Goal: Navigation & Orientation: Find specific page/section

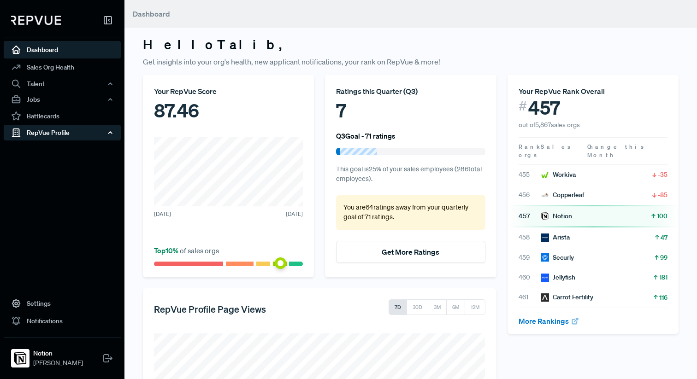
click at [89, 135] on div "RepVue Profile" at bounding box center [62, 133] width 117 height 16
click at [64, 168] on link "Reviews" at bounding box center [74, 165] width 117 height 15
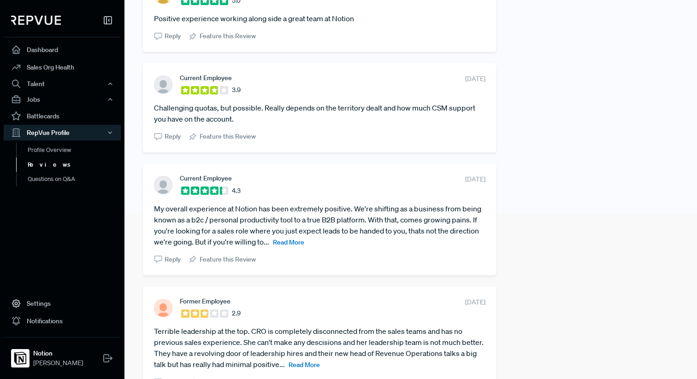
scroll to position [161, 0]
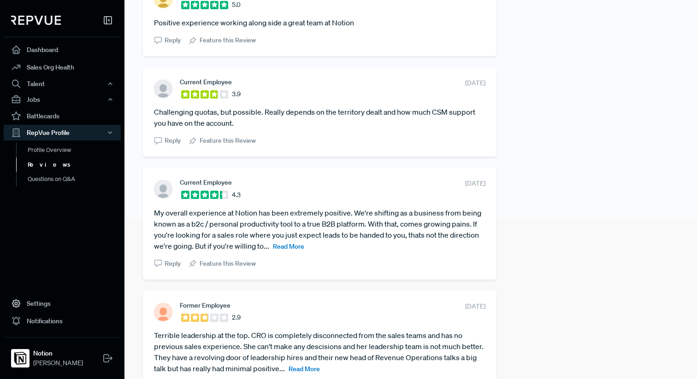
click at [284, 248] on span "Read More" at bounding box center [288, 247] width 31 height 8
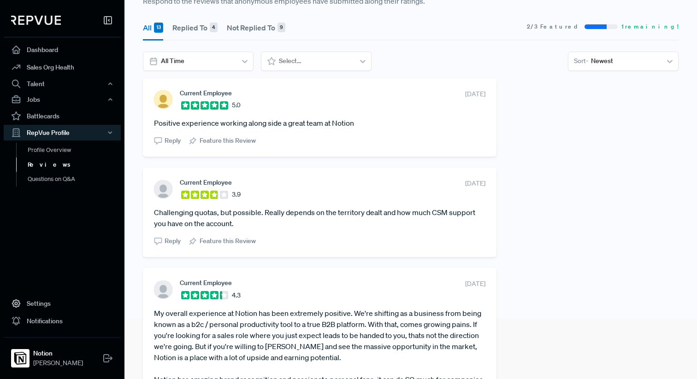
scroll to position [52, 0]
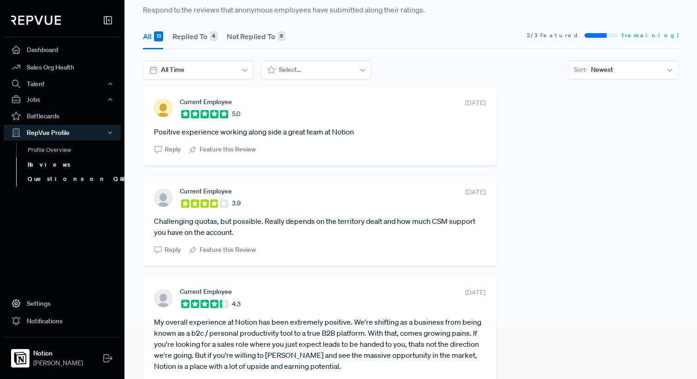
click at [52, 183] on link "Questions on Q&A" at bounding box center [74, 179] width 117 height 15
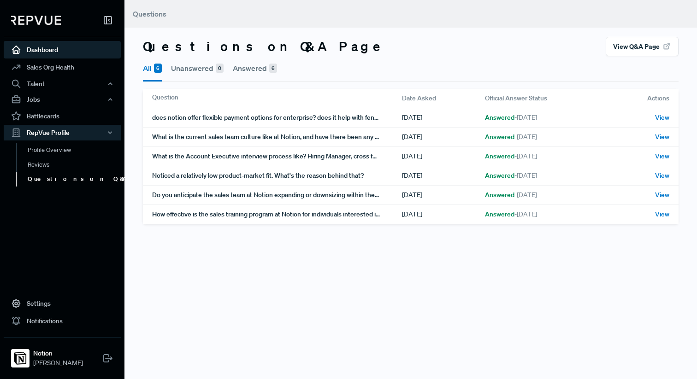
click at [63, 52] on link "Dashboard" at bounding box center [62, 50] width 117 height 18
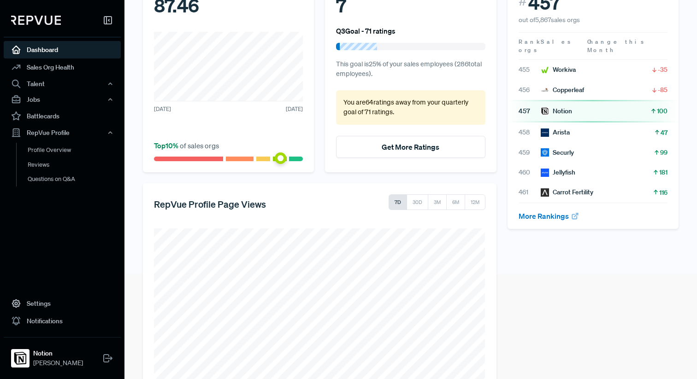
scroll to position [145, 0]
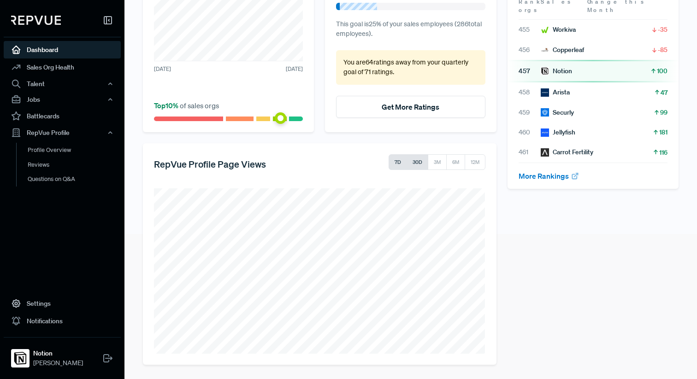
click at [415, 166] on button "30D" at bounding box center [418, 162] width 22 height 16
click at [433, 166] on button "3M" at bounding box center [437, 162] width 19 height 16
